Goal: Find specific page/section: Find specific page/section

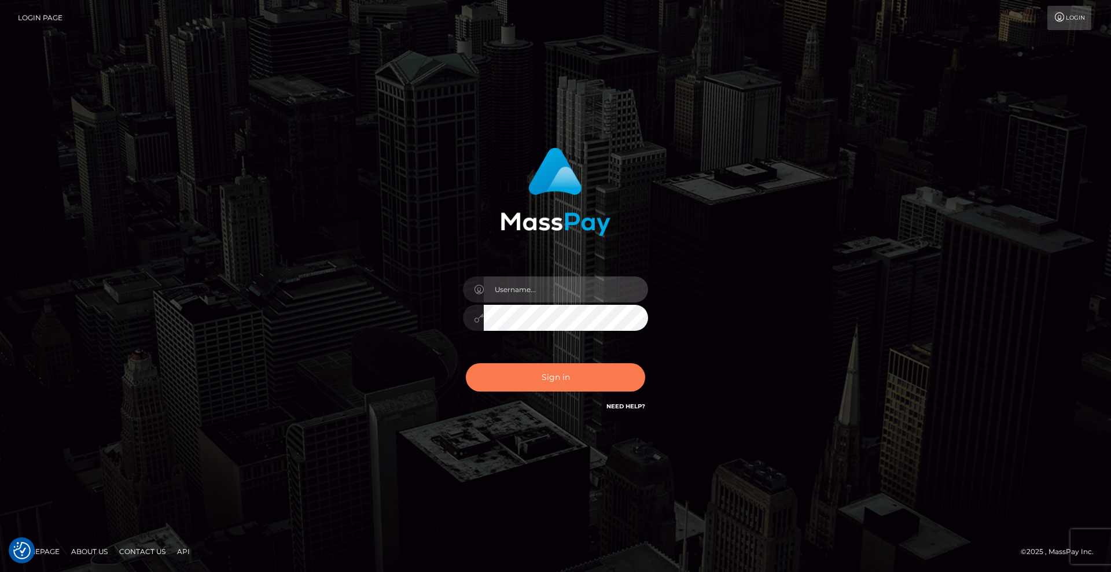
type input "Lady"
click at [580, 379] on button "Sign in" at bounding box center [555, 377] width 179 height 28
click at [588, 384] on button "Sign in" at bounding box center [555, 377] width 179 height 28
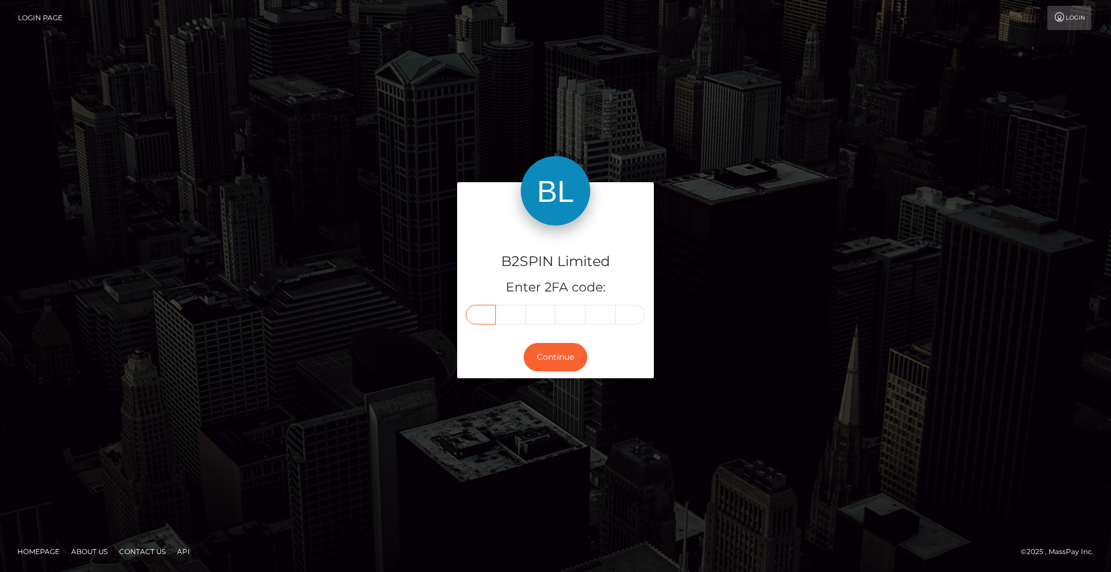
click at [485, 319] on input "text" at bounding box center [481, 315] width 30 height 20
type input "8"
type input "3"
type input "7"
type input "3"
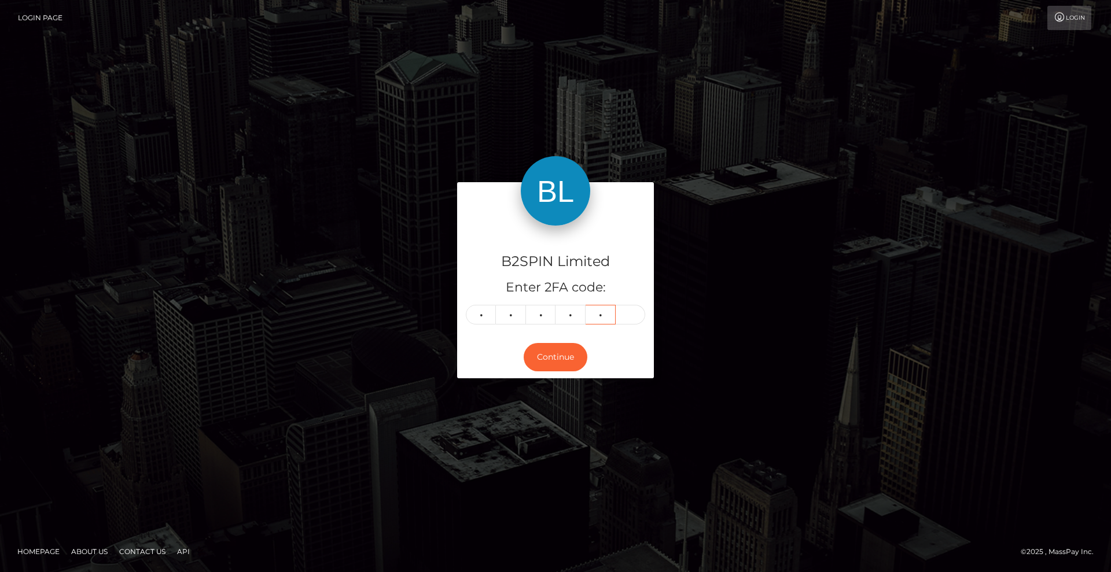
type input "3"
type input "2"
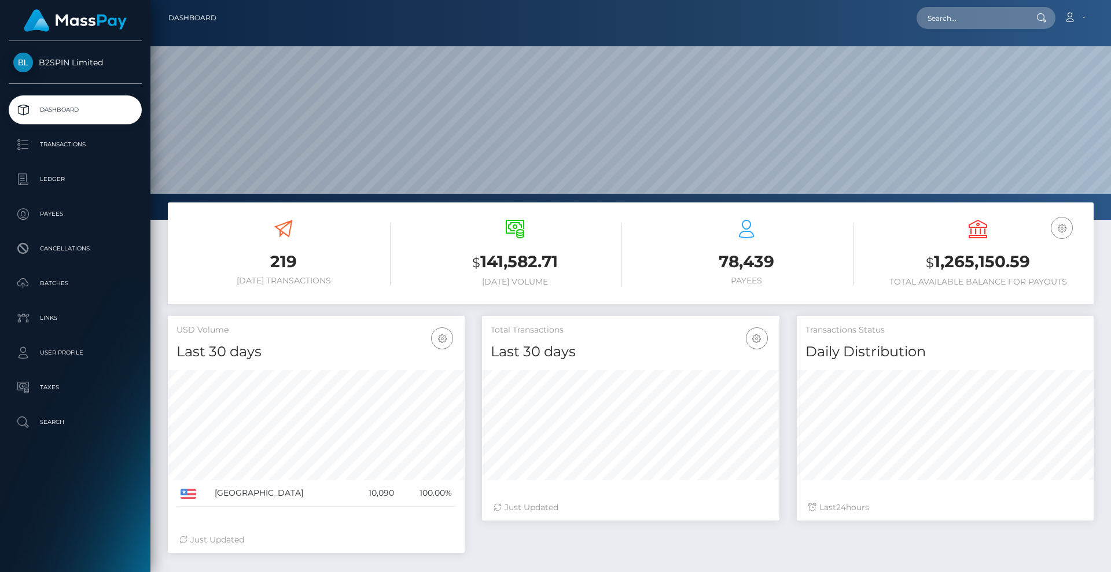
scroll to position [205, 297]
click at [978, 21] on input "text" at bounding box center [970, 18] width 109 height 22
paste input "d35d5965-52ac-4ce7-a8aa-24eabd0f9f47"
click at [971, 20] on input "d35d5965-52ac-4ce7-a8aa-24eabd0f9f47" at bounding box center [970, 18] width 109 height 22
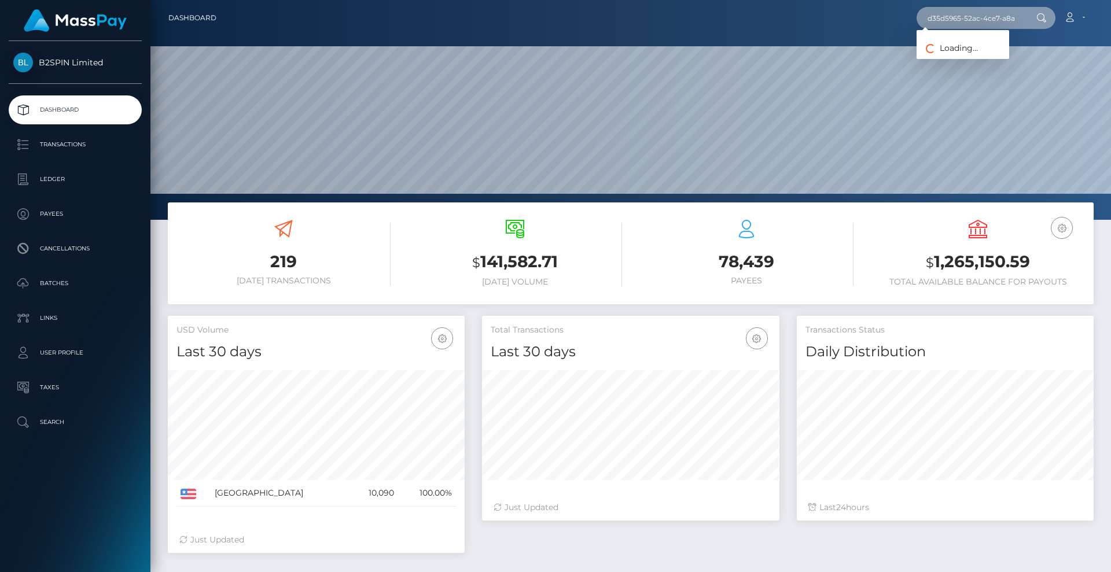
paste input "1602236636"
type input "1602236636"
click at [996, 65] on link "RAMONA DEANNE ENGELBRECHT" at bounding box center [962, 59] width 93 height 21
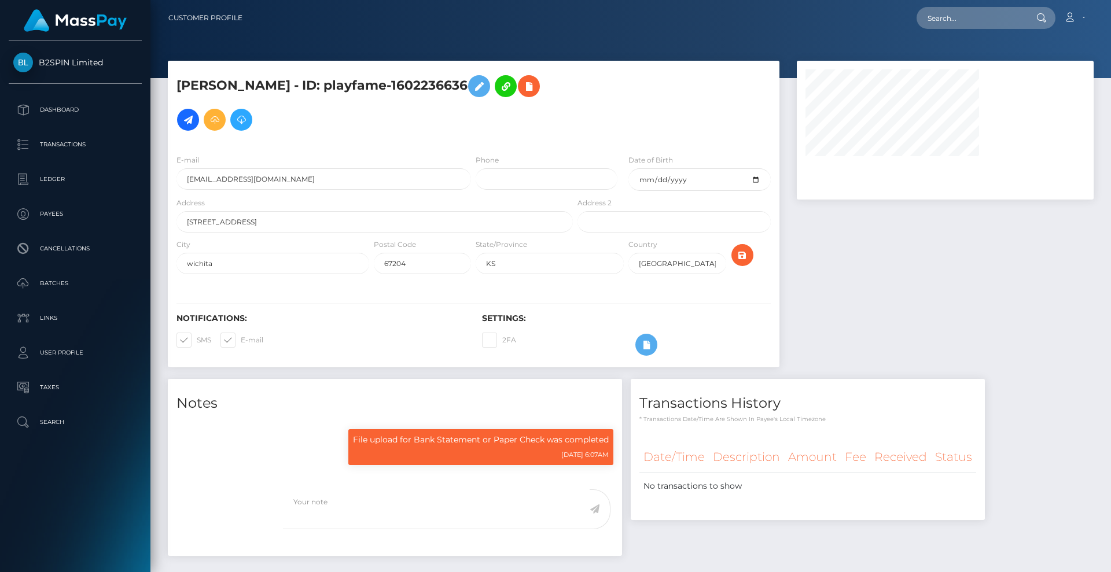
select select "0"
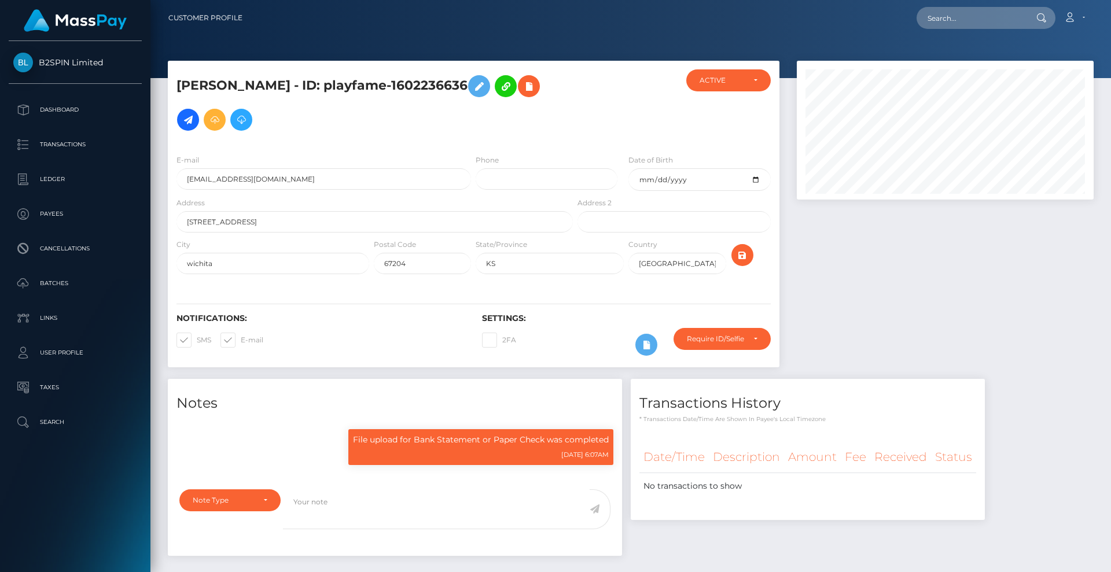
scroll to position [139, 297]
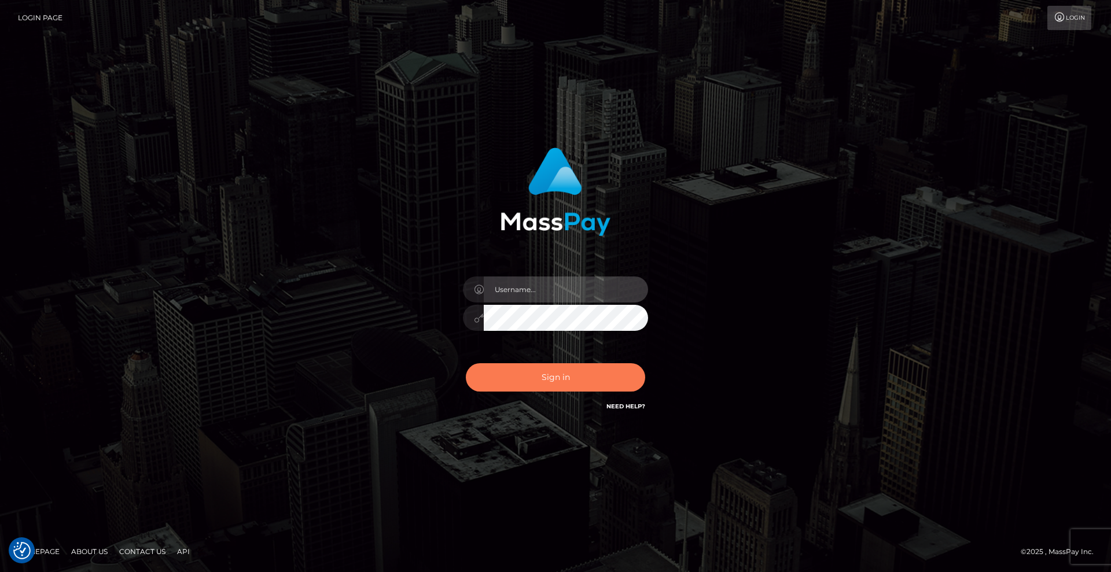
type input "[DEMOGRAPHIC_DATA]"
click at [565, 381] on button "Sign in" at bounding box center [555, 377] width 179 height 28
type input "Lady"
click at [566, 381] on button "Sign in" at bounding box center [555, 377] width 179 height 28
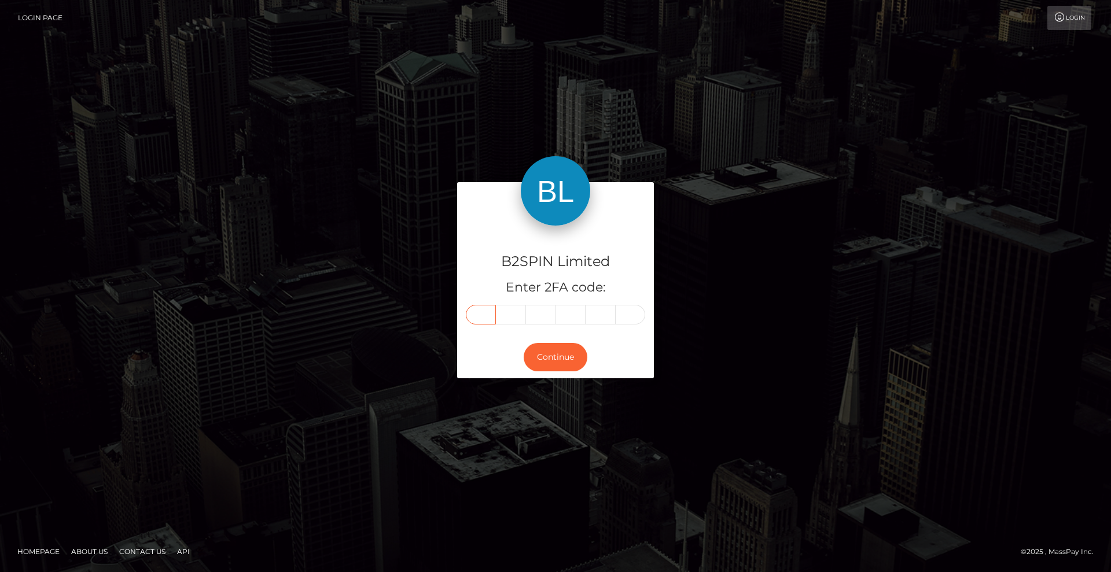
drag, startPoint x: 481, startPoint y: 316, endPoint x: 693, endPoint y: 273, distance: 216.2
click at [481, 316] on input "text" at bounding box center [481, 315] width 30 height 20
type input "2"
type input "5"
type input "6"
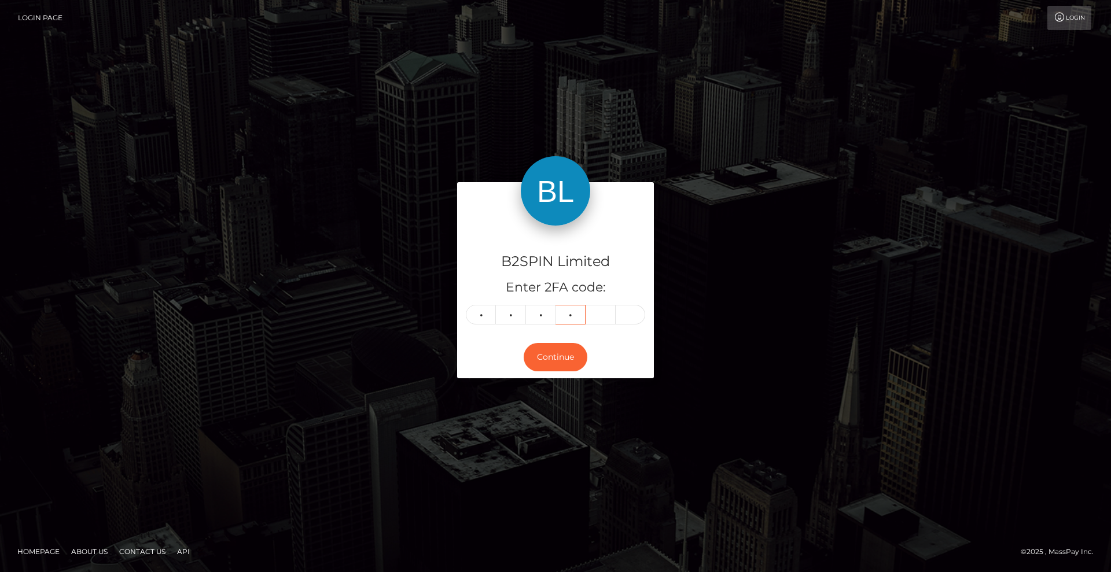
type input "2"
type input "8"
type input "7"
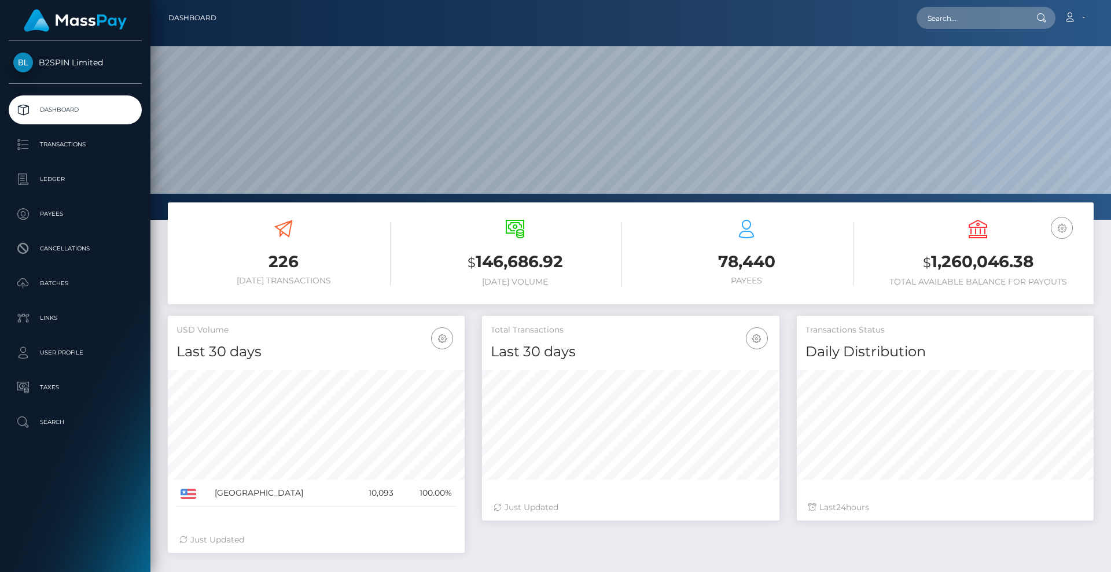
scroll to position [205, 297]
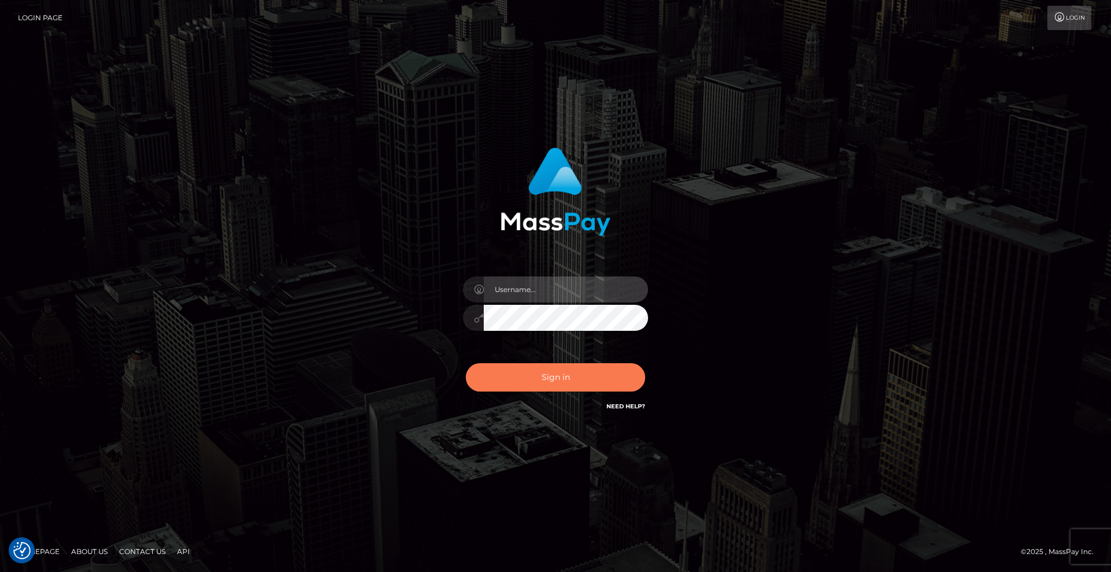
type input "[DEMOGRAPHIC_DATA]"
click at [575, 373] on button "Sign in" at bounding box center [555, 377] width 179 height 28
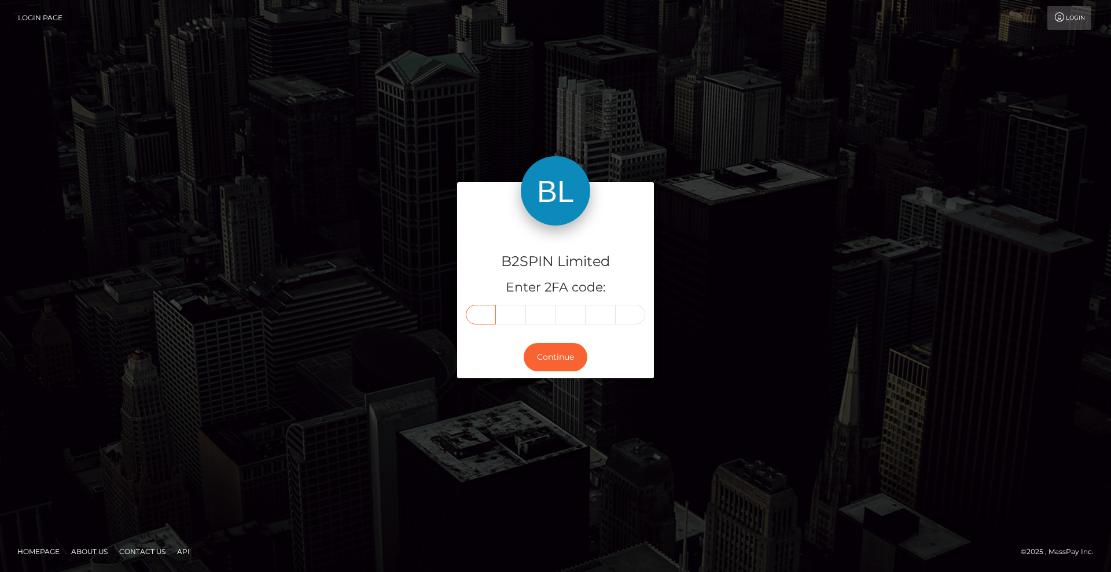
click at [482, 322] on input "text" at bounding box center [481, 315] width 30 height 20
type input "3"
type input "0"
type input "6"
type input "9"
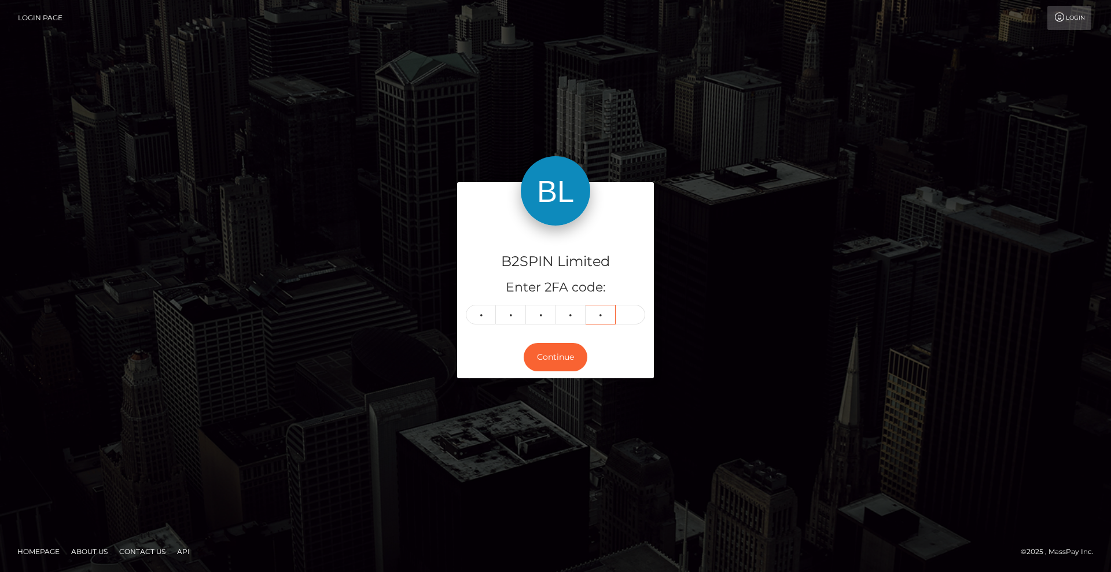
type input "7"
type input "2"
click at [564, 345] on button "Continue" at bounding box center [556, 357] width 64 height 28
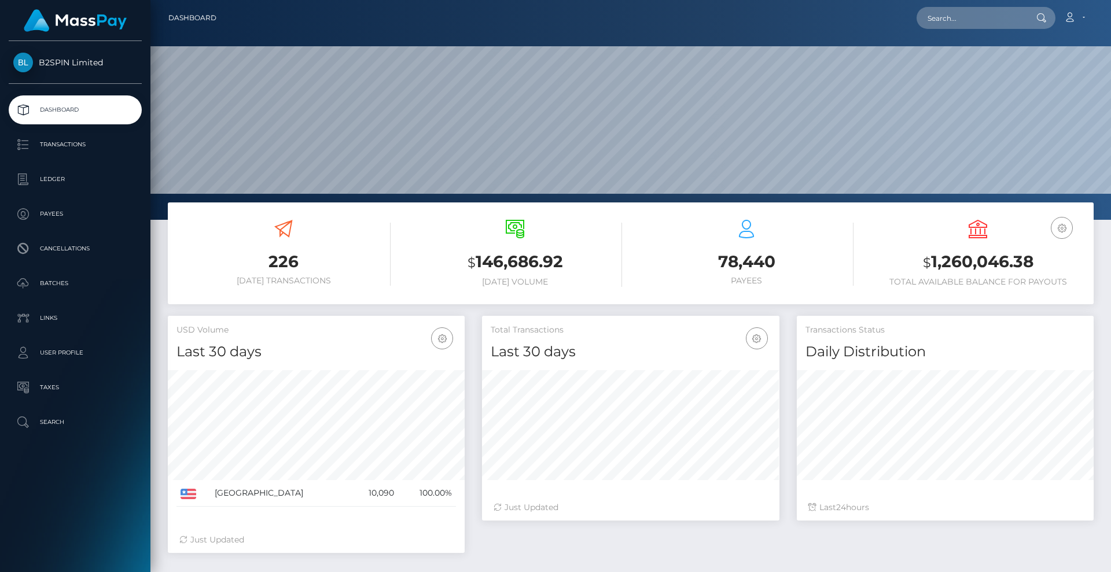
scroll to position [205, 297]
drag, startPoint x: 963, startPoint y: 21, endPoint x: 982, endPoint y: 17, distance: 19.4
click at [963, 20] on input "text" at bounding box center [970, 18] width 109 height 22
paste input "3253367"
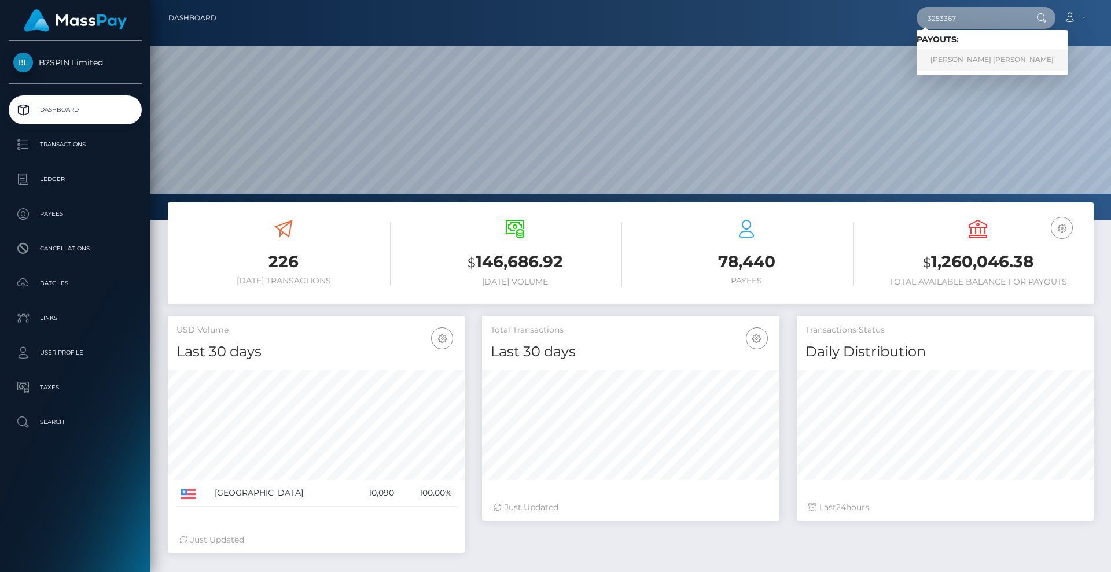
type input "3253367"
click at [978, 65] on link "ANDREW REKSMY CHHEM" at bounding box center [991, 59] width 151 height 21
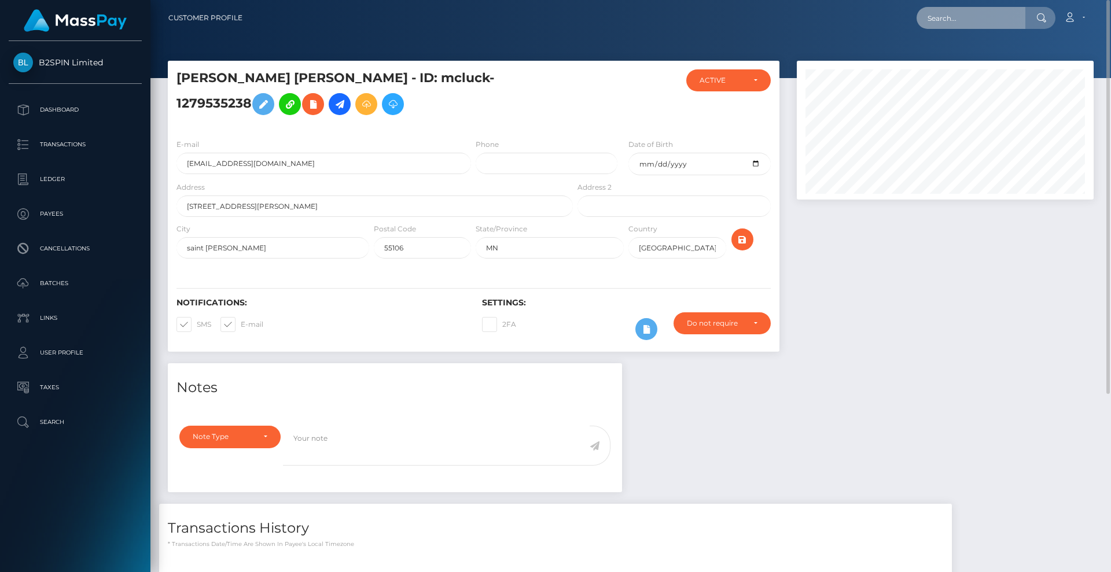
drag, startPoint x: 975, startPoint y: 8, endPoint x: 971, endPoint y: 16, distance: 9.6
click at [975, 8] on input "text" at bounding box center [970, 18] width 109 height 22
paste input "3305321"
drag, startPoint x: 974, startPoint y: 19, endPoint x: 845, endPoint y: 2, distance: 130.6
click at [845, 2] on nav "Customer Profile 3305321 Loading... Loading... Account" at bounding box center [630, 18] width 960 height 36
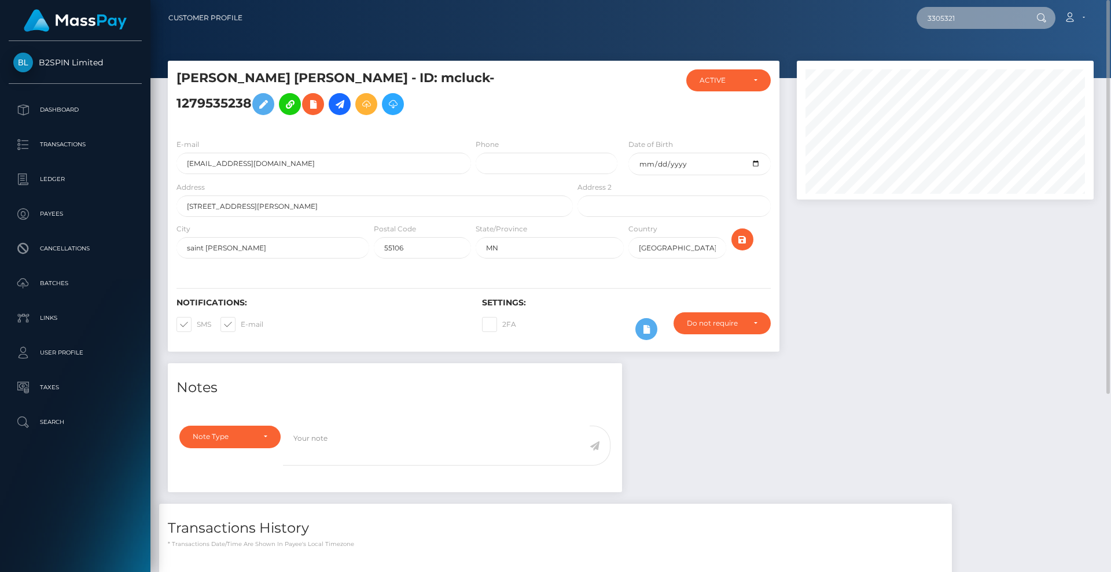
paste input "4677"
drag, startPoint x: 955, startPoint y: 13, endPoint x: 908, endPoint y: 26, distance: 48.7
click at [852, 10] on div "3304677 Loading... Loading... Account Edit Profile Logout" at bounding box center [672, 18] width 841 height 24
paste input "22ebd15b-be14-4dcf-aab4-f270bf1696a3"
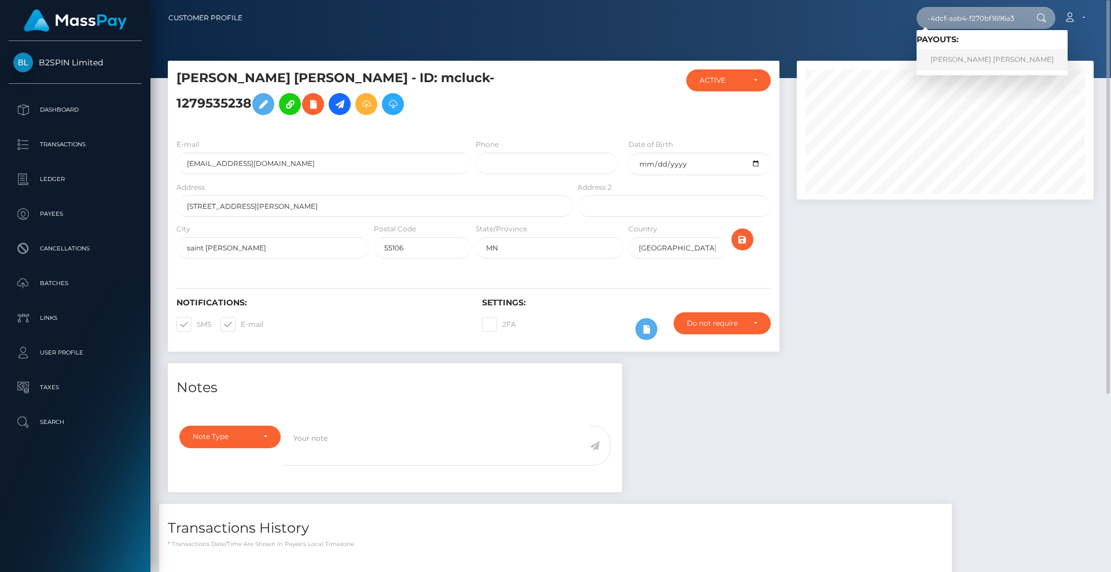
type input "22ebd15b-be14-4dcf-aab4-f270bf1696a3"
click at [972, 53] on link "JULIO CESAR JR ACEVES" at bounding box center [991, 59] width 151 height 21
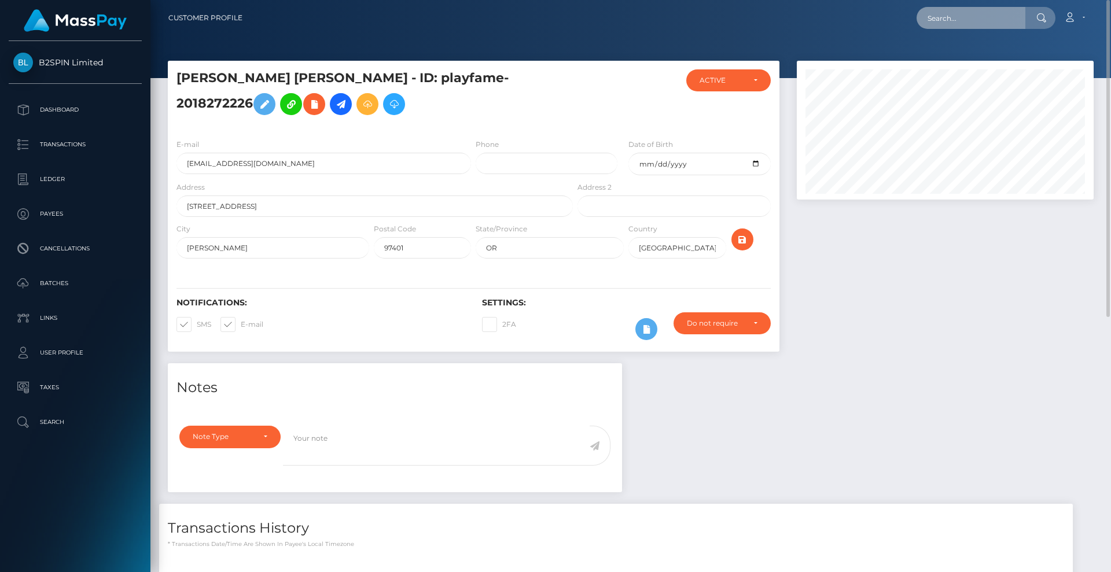
click at [989, 19] on input "text" at bounding box center [970, 18] width 109 height 22
paste input "b0f3c1bc-158b-4f04-a0a0-34889f9ba7b8"
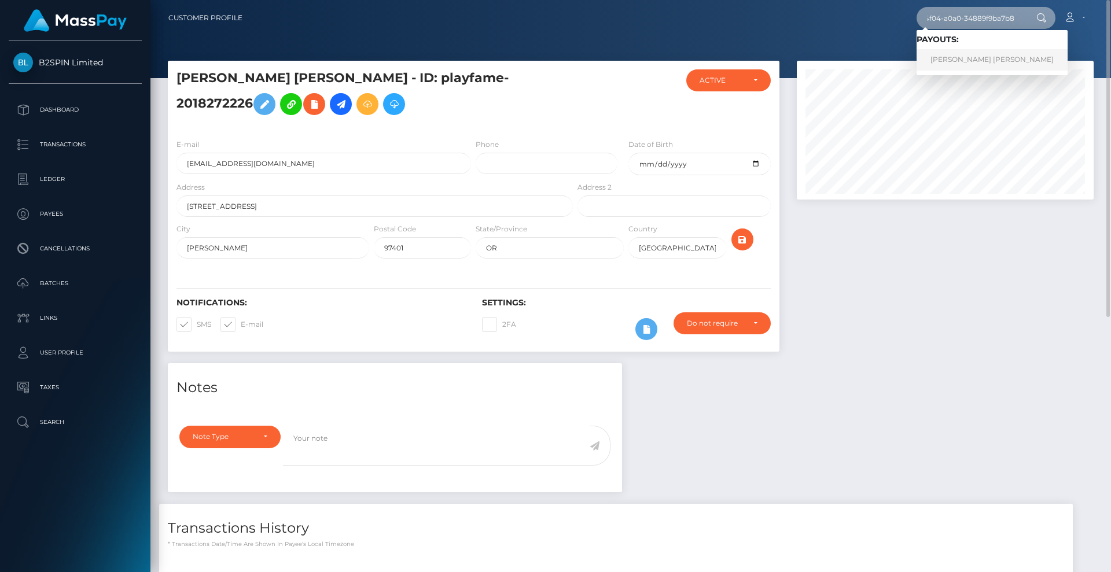
type input "b0f3c1bc-158b-4f04-a0a0-34889f9ba7b8"
click at [974, 57] on link "CHANCELOR JAMES GILL" at bounding box center [991, 59] width 151 height 21
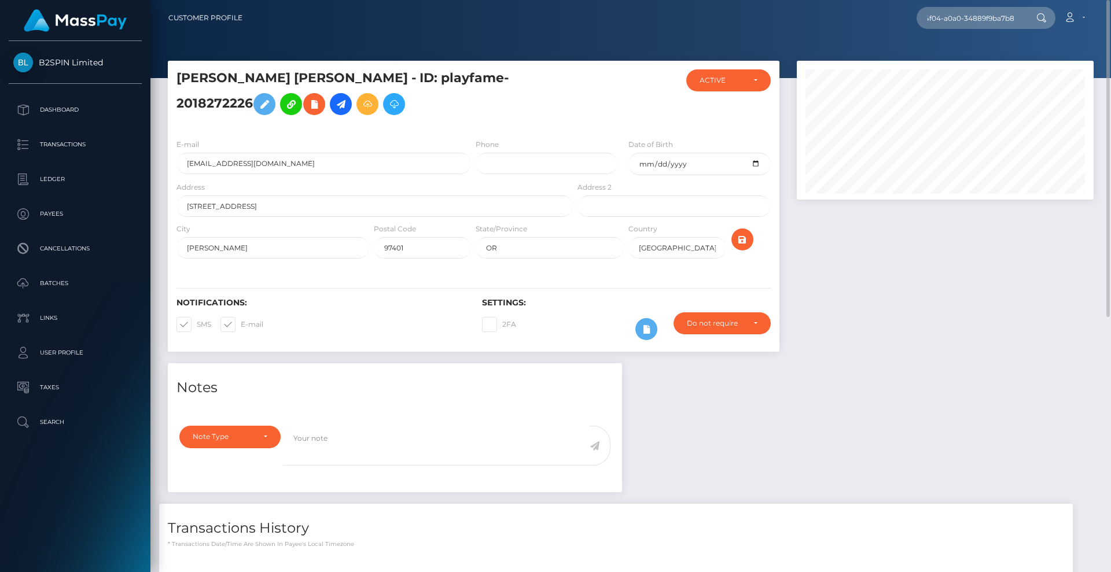
scroll to position [0, 0]
